Goal: Task Accomplishment & Management: Use online tool/utility

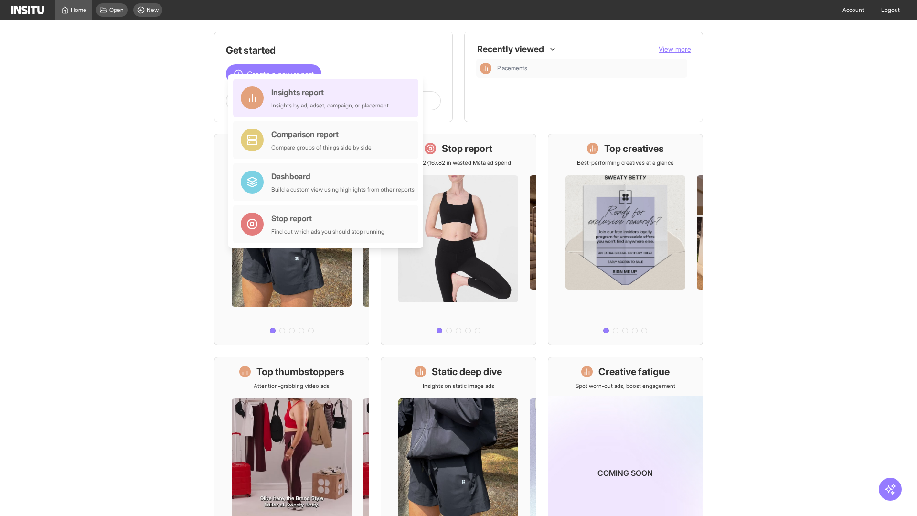
click at [328, 98] on div "Insights report Insights by ad, adset, campaign, or placement" at bounding box center [330, 97] width 118 height 23
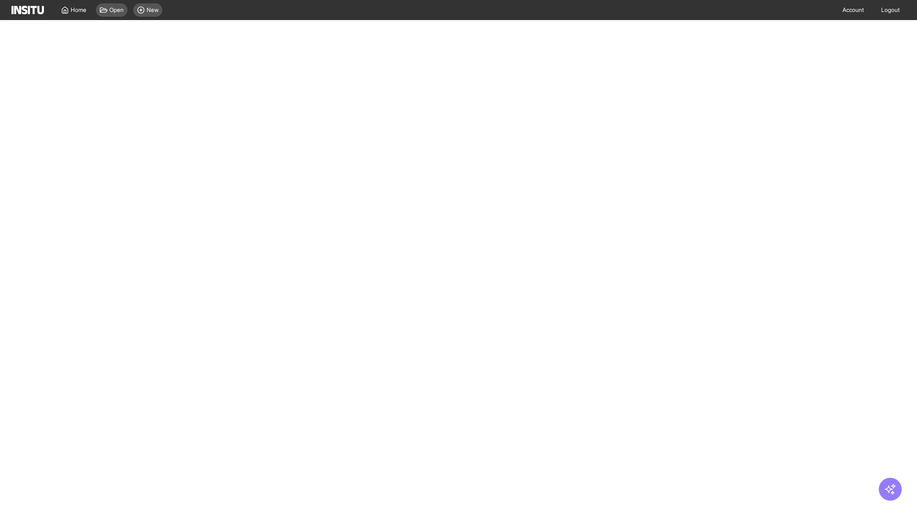
select select "**"
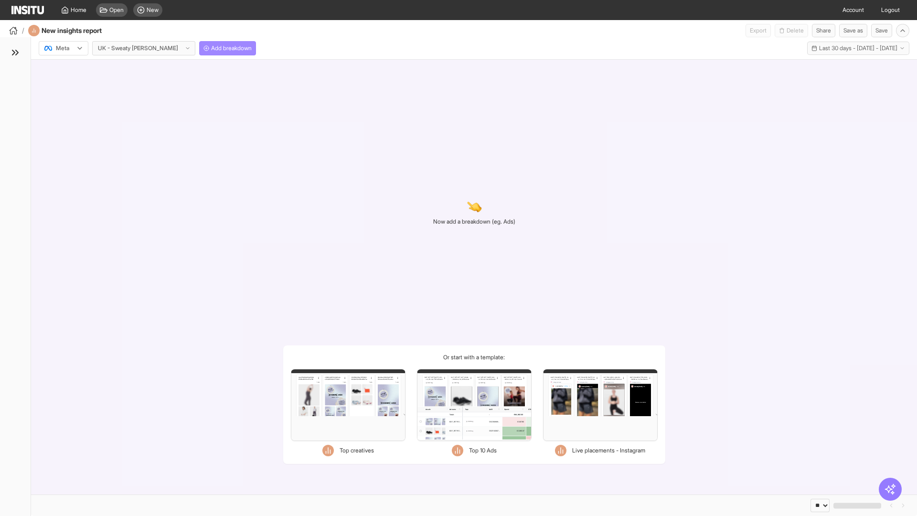
click at [211, 48] on span "Add breakdown" at bounding box center [231, 48] width 41 height 8
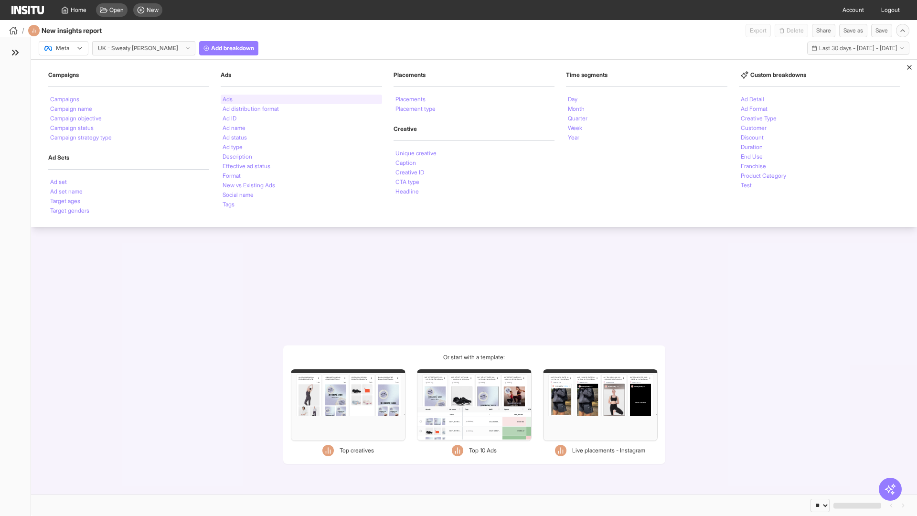
click at [227, 99] on li "Ads" at bounding box center [228, 99] width 10 height 6
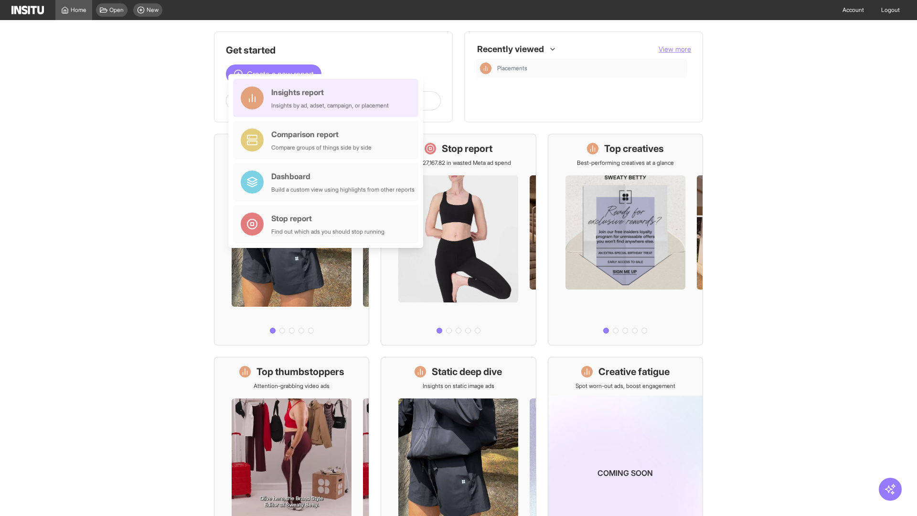
click at [328, 98] on div "Insights report Insights by ad, adset, campaign, or placement" at bounding box center [330, 97] width 118 height 23
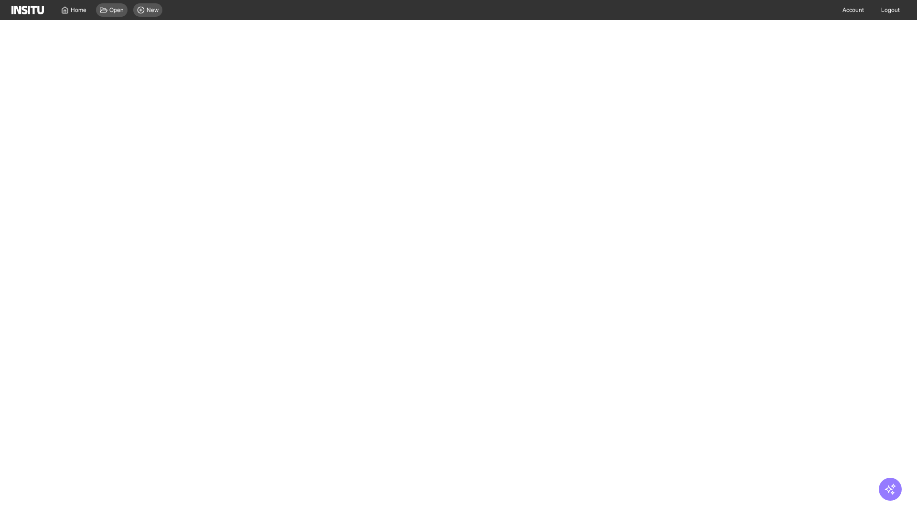
select select "**"
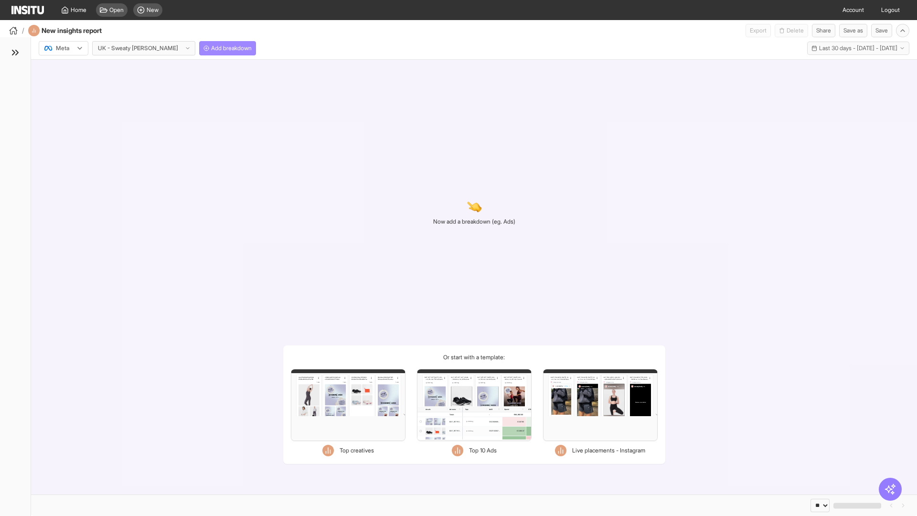
click at [211, 48] on span "Add breakdown" at bounding box center [231, 48] width 41 height 8
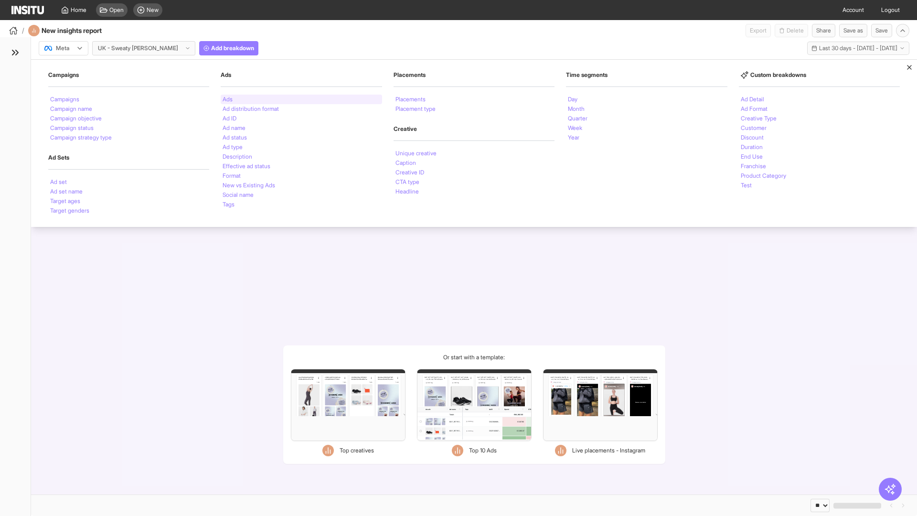
click at [227, 99] on li "Ads" at bounding box center [228, 99] width 10 height 6
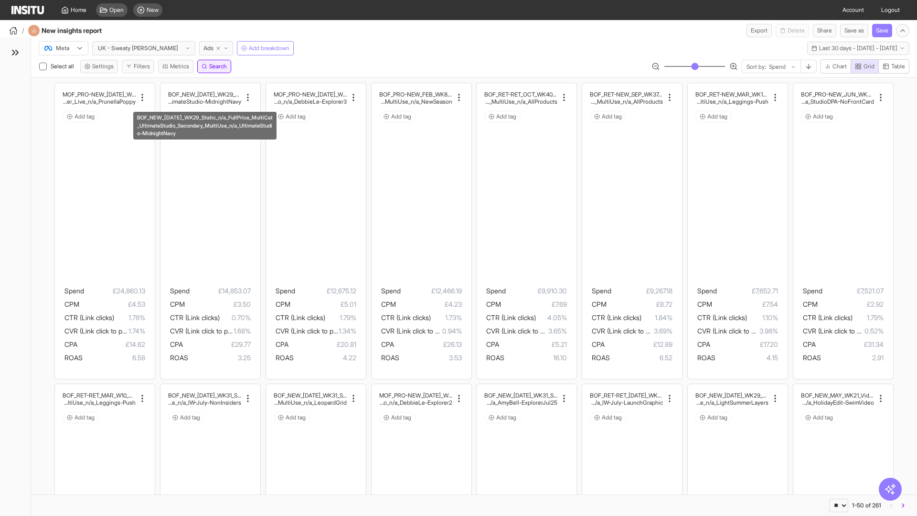
click at [219, 66] on span "Search" at bounding box center [218, 67] width 18 height 8
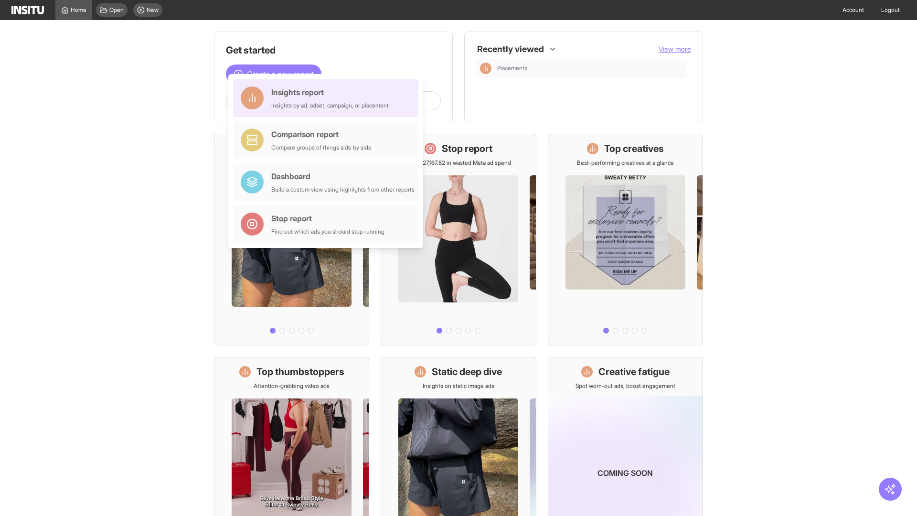
click at [328, 98] on div "Insights report Insights by ad, adset, campaign, or placement" at bounding box center [330, 97] width 118 height 23
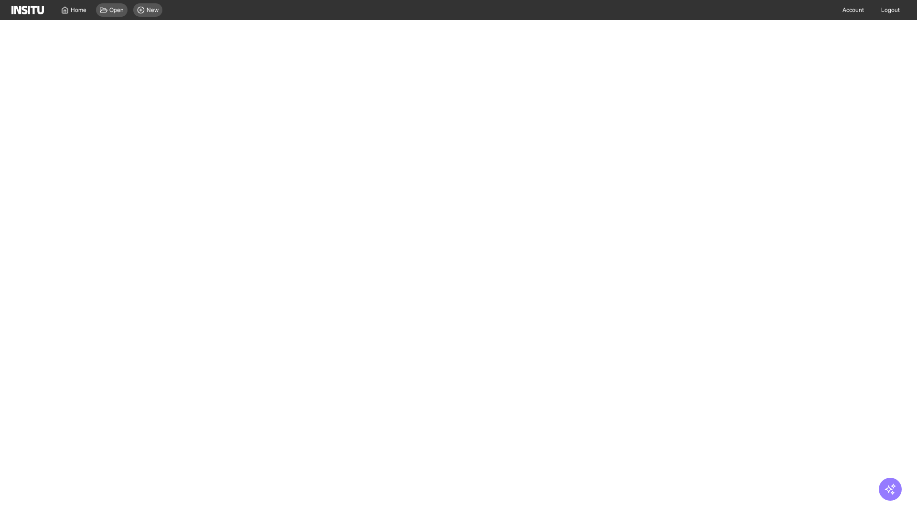
select select "**"
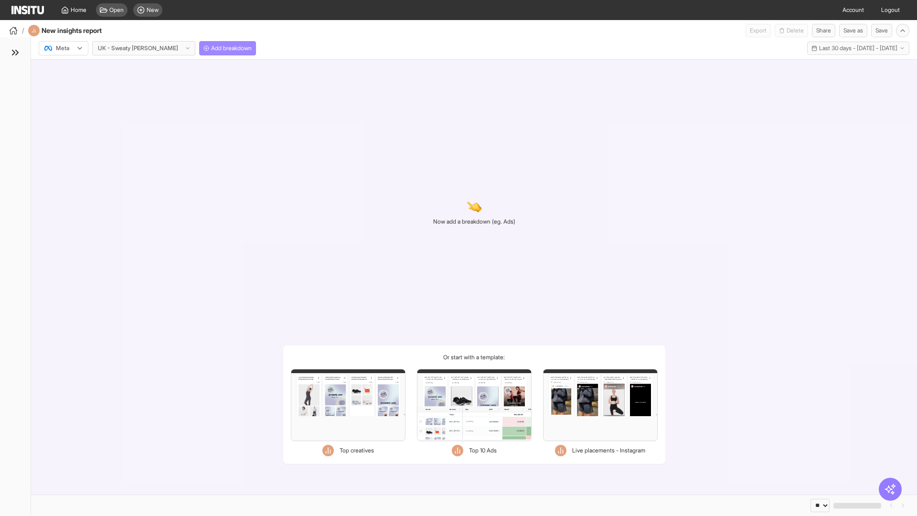
click at [211, 48] on span "Add breakdown" at bounding box center [231, 48] width 41 height 8
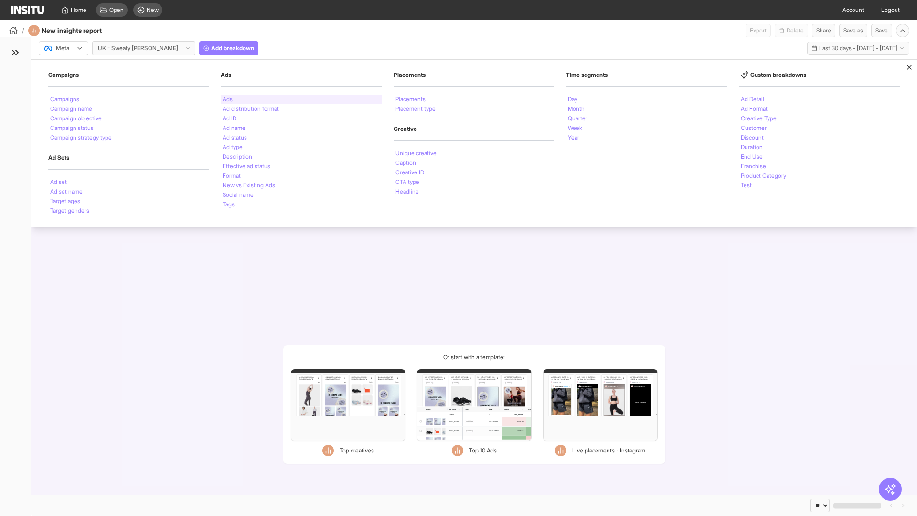
click at [227, 99] on li "Ads" at bounding box center [228, 99] width 10 height 6
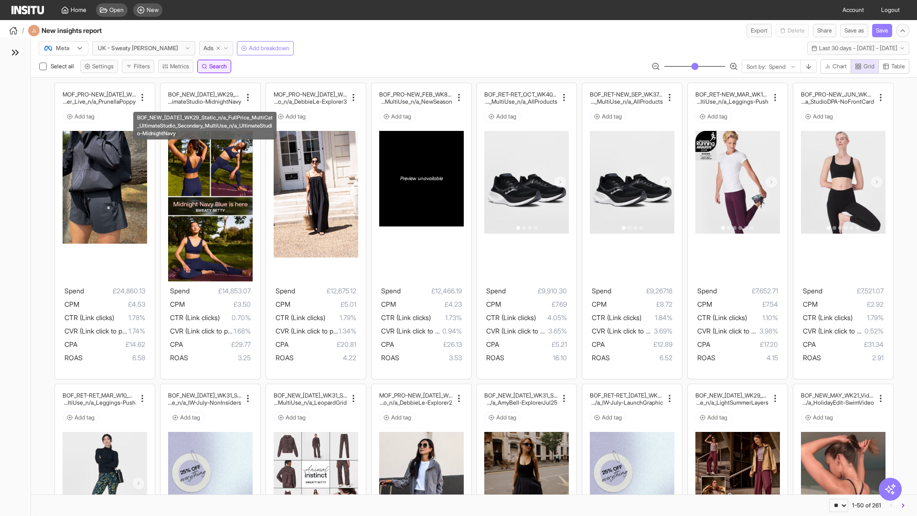
click at [219, 66] on span "Search" at bounding box center [218, 67] width 18 height 8
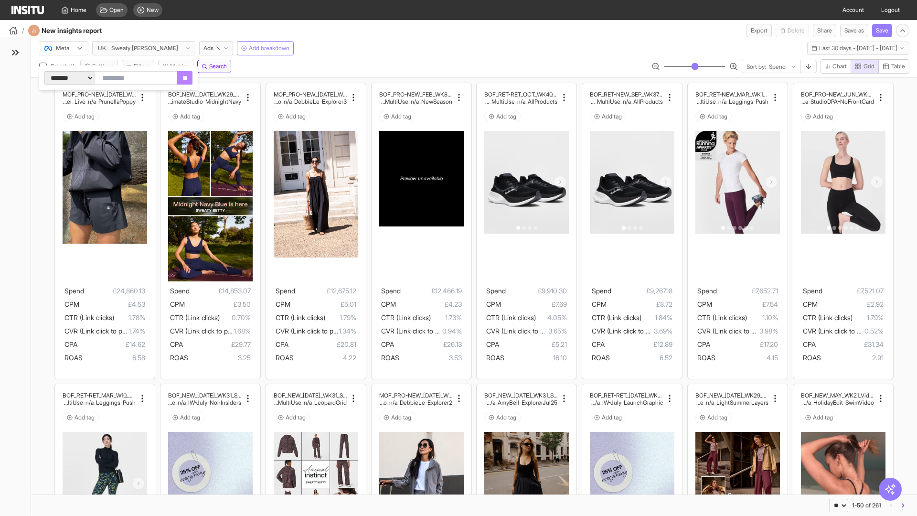
click at [64, 48] on div at bounding box center [56, 48] width 27 height 10
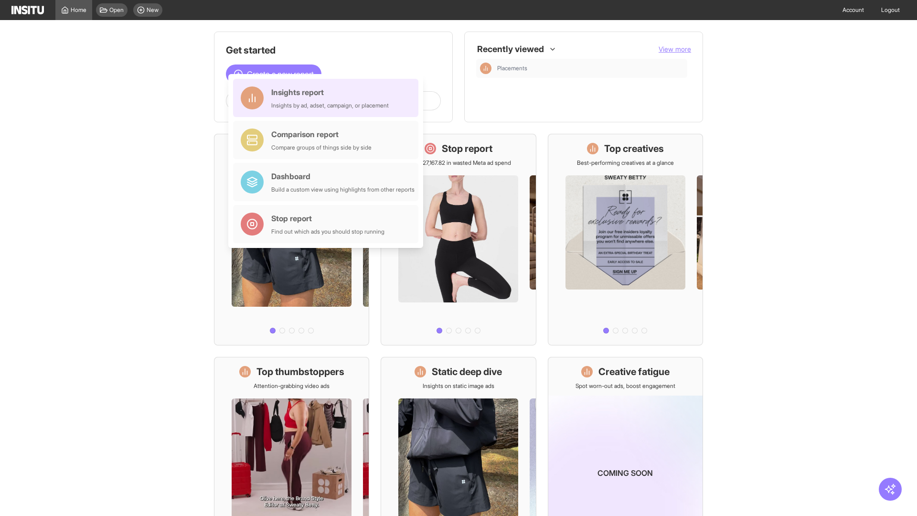
click at [328, 98] on div "Insights report Insights by ad, adset, campaign, or placement" at bounding box center [330, 97] width 118 height 23
